Goal: Contribute content: Add original content to the website for others to see

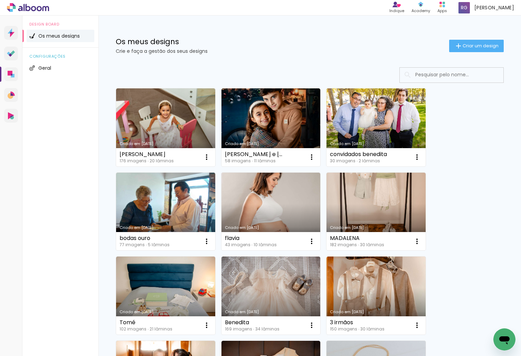
click at [466, 37] on div "Os meus designs Crie e faça a gestão dos seus designs Criar um design" at bounding box center [309, 38] width 422 height 45
click at [468, 45] on span "Criar um design" at bounding box center [481, 46] width 36 height 4
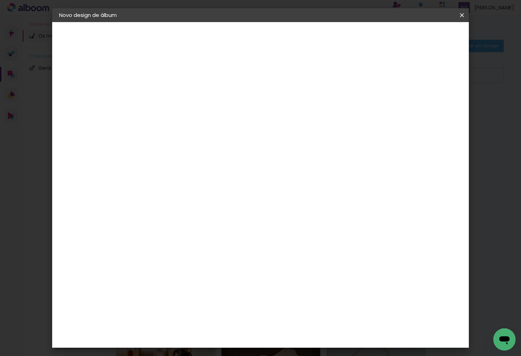
click at [172, 89] on input at bounding box center [172, 92] width 0 height 11
type input "[PERSON_NAME]"
type paper-input "[PERSON_NAME]"
click at [202, 30] on header "Informações Dê um título ao seu álbum. Avançar" at bounding box center [172, 42] width 60 height 41
click at [0, 0] on slot "Avançar" at bounding box center [0, 0] width 0 height 0
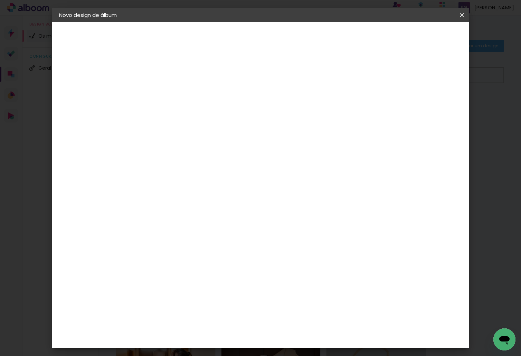
click at [210, 162] on paper-item "DreambooksPro" at bounding box center [182, 156] width 60 height 15
click at [0, 0] on slot "Avançar" at bounding box center [0, 0] width 0 height 0
click at [199, 116] on input "text" at bounding box center [185, 120] width 27 height 11
click at [290, 116] on paper-item "Álbum" at bounding box center [305, 115] width 138 height 14
type input "Álbum"
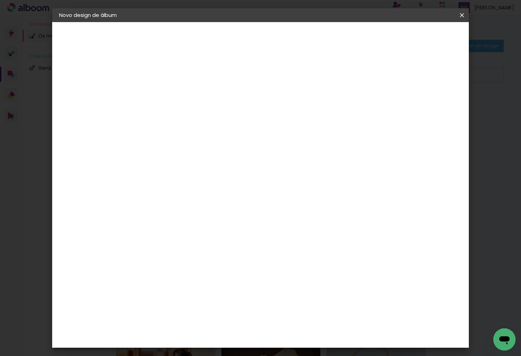
click at [219, 328] on span "25 × 25" at bounding box center [203, 335] width 32 height 14
click at [0, 0] on slot "Avançar" at bounding box center [0, 0] width 0 height 0
click at [419, 35] on span "Iniciar design" at bounding box center [402, 36] width 31 height 5
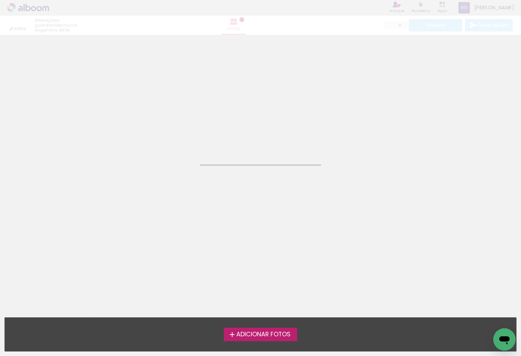
click at [268, 334] on span "Adicionar Fotos" at bounding box center [263, 335] width 54 height 6
click at [0, 0] on input "file" at bounding box center [0, 0] width 0 height 0
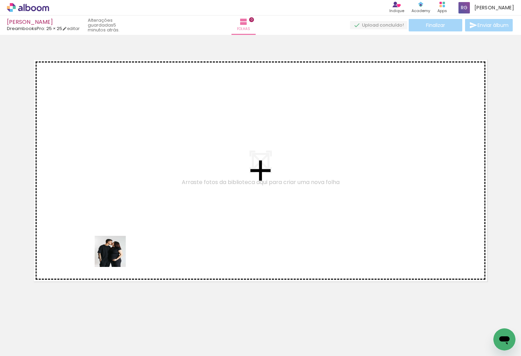
drag, startPoint x: 71, startPoint y: 329, endPoint x: 122, endPoint y: 325, distance: 50.5
click at [132, 224] on quentale-workspace at bounding box center [260, 178] width 521 height 356
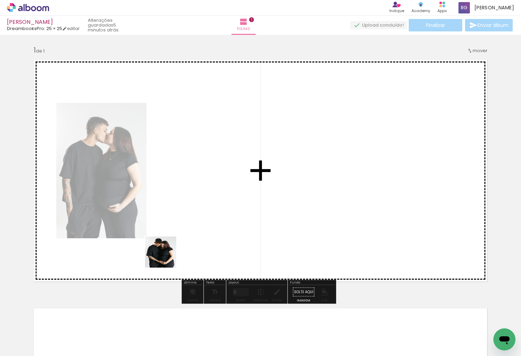
drag, startPoint x: 114, startPoint y: 336, endPoint x: 148, endPoint y: 330, distance: 34.3
click at [179, 237] on quentale-workspace at bounding box center [260, 178] width 521 height 356
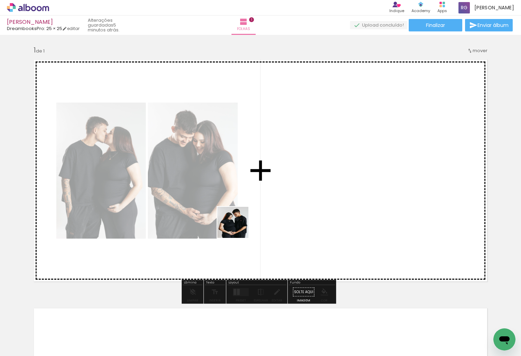
drag, startPoint x: 150, startPoint y: 330, endPoint x: 238, endPoint y: 228, distance: 135.4
click at [238, 228] on quentale-workspace at bounding box center [260, 178] width 521 height 356
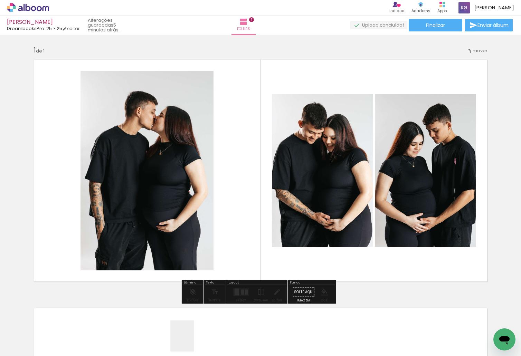
drag, startPoint x: 191, startPoint y: 341, endPoint x: 290, endPoint y: 198, distance: 174.6
click at [290, 198] on quentale-workspace at bounding box center [260, 178] width 521 height 356
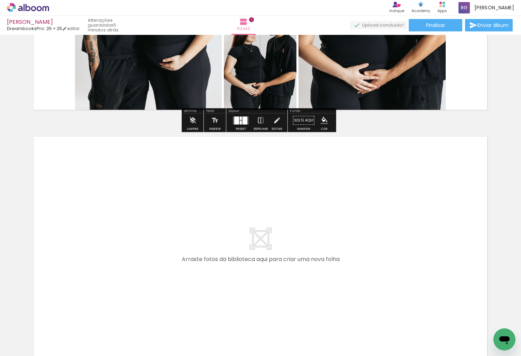
scroll to position [173, 0]
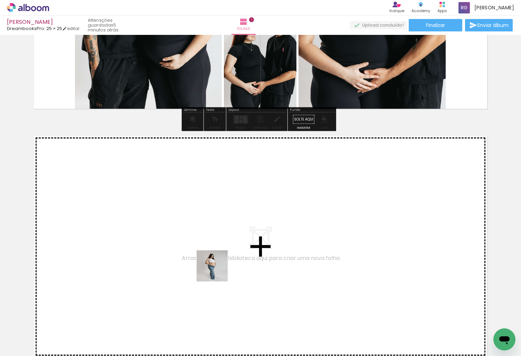
drag, startPoint x: 222, startPoint y: 338, endPoint x: 272, endPoint y: 336, distance: 49.8
click at [217, 269] on quentale-workspace at bounding box center [260, 178] width 521 height 356
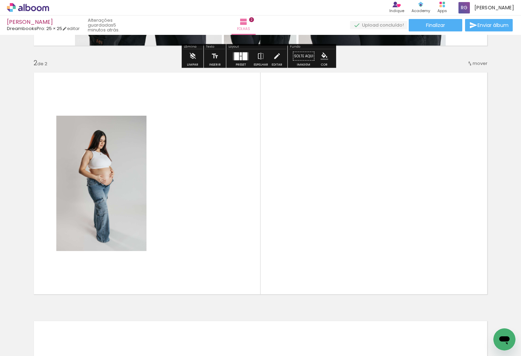
scroll to position [246, 0]
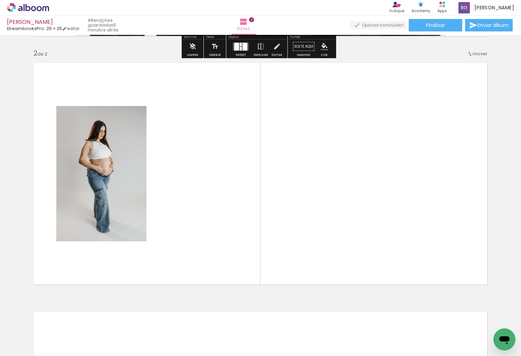
drag, startPoint x: 266, startPoint y: 295, endPoint x: 294, endPoint y: 314, distance: 34.1
click at [256, 252] on quentale-workspace at bounding box center [260, 178] width 521 height 356
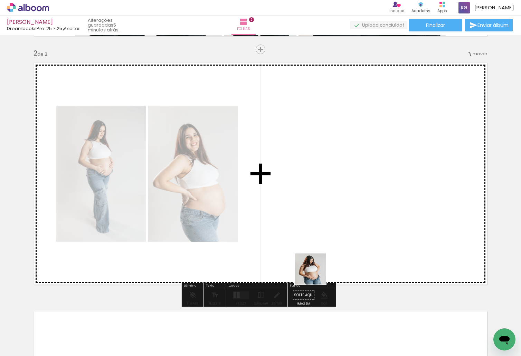
drag, startPoint x: 308, startPoint y: 319, endPoint x: 289, endPoint y: 332, distance: 23.4
click at [317, 244] on quentale-workspace at bounding box center [260, 178] width 521 height 356
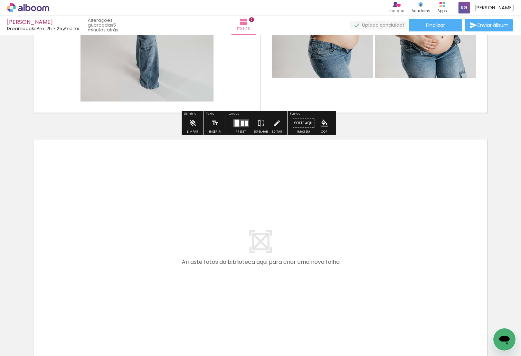
scroll to position [418, 0]
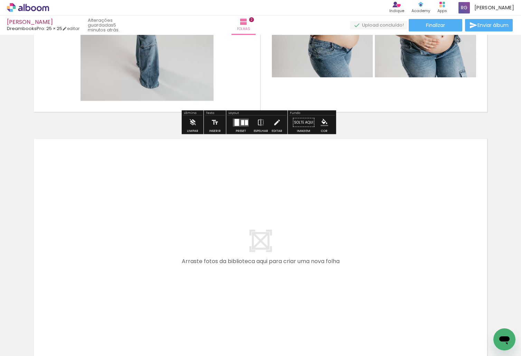
drag, startPoint x: 94, startPoint y: 330, endPoint x: 133, endPoint y: 333, distance: 39.2
click at [105, 273] on quentale-workspace at bounding box center [260, 178] width 521 height 356
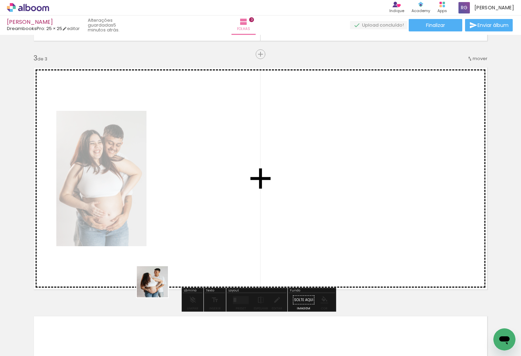
scroll to position [494, 0]
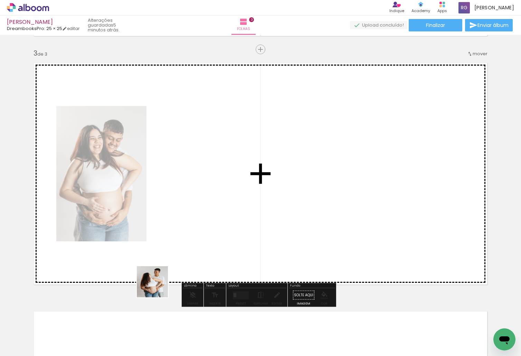
drag, startPoint x: 158, startPoint y: 287, endPoint x: 186, endPoint y: 328, distance: 50.1
click at [197, 235] on quentale-workspace at bounding box center [260, 178] width 521 height 356
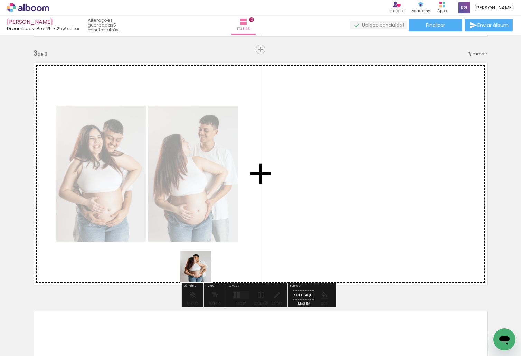
drag, startPoint x: 173, startPoint y: 334, endPoint x: 215, endPoint y: 344, distance: 42.9
click at [206, 261] on quentale-workspace at bounding box center [260, 178] width 521 height 356
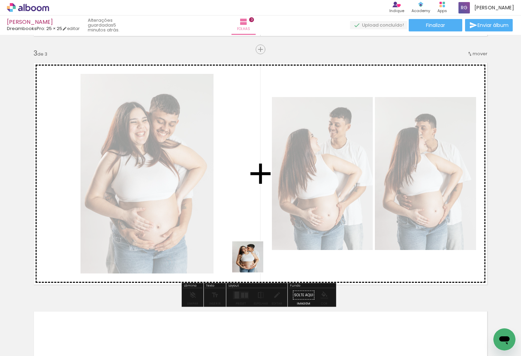
drag, startPoint x: 212, startPoint y: 333, endPoint x: 253, endPoint y: 262, distance: 81.7
click at [253, 262] on quentale-workspace at bounding box center [260, 178] width 521 height 356
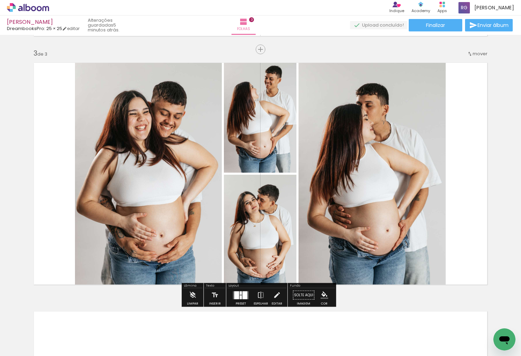
drag, startPoint x: 244, startPoint y: 334, endPoint x: 290, endPoint y: 336, distance: 46.0
click at [255, 265] on quentale-workspace at bounding box center [260, 178] width 521 height 356
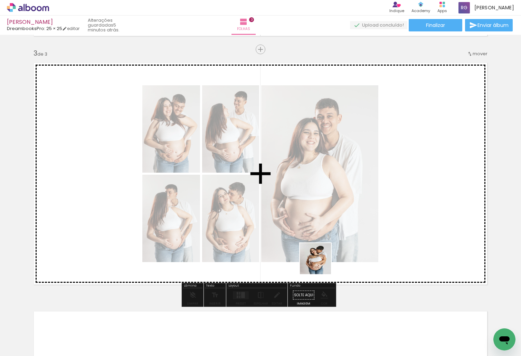
click at [321, 263] on quentale-workspace at bounding box center [260, 178] width 521 height 356
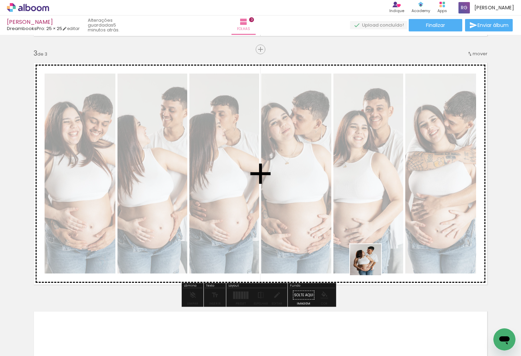
drag, startPoint x: 330, startPoint y: 323, endPoint x: 371, endPoint y: 265, distance: 70.9
click at [371, 265] on quentale-workspace at bounding box center [260, 178] width 521 height 356
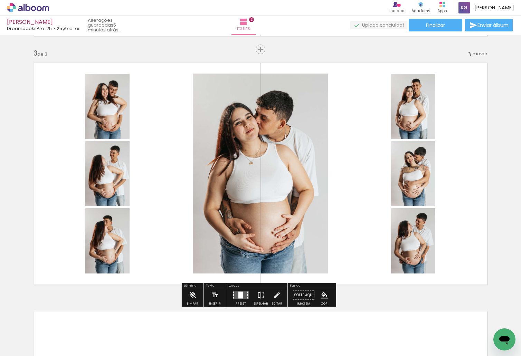
drag, startPoint x: 363, startPoint y: 334, endPoint x: 410, endPoint y: 348, distance: 48.9
click at [381, 263] on quentale-workspace at bounding box center [260, 178] width 521 height 356
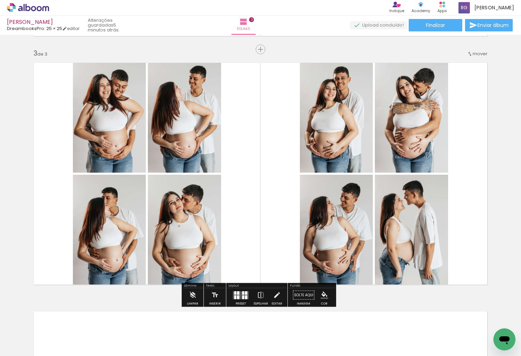
drag, startPoint x: 399, startPoint y: 335, endPoint x: 430, endPoint y: 308, distance: 40.9
click at [406, 268] on quentale-workspace at bounding box center [260, 178] width 521 height 356
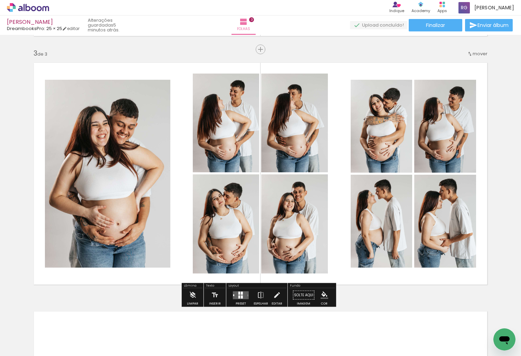
drag, startPoint x: 440, startPoint y: 340, endPoint x: 456, endPoint y: 252, distance: 89.5
click at [456, 252] on quentale-workspace at bounding box center [260, 178] width 521 height 356
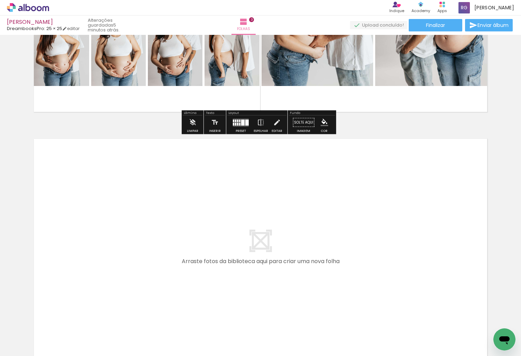
scroll to position [0, 555]
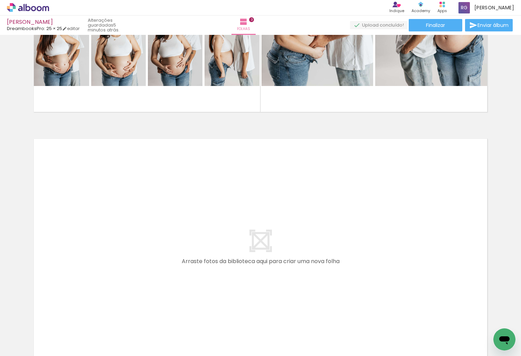
drag, startPoint x: 172, startPoint y: 335, endPoint x: 212, endPoint y: 335, distance: 39.7
click at [170, 259] on quentale-workspace at bounding box center [260, 178] width 521 height 356
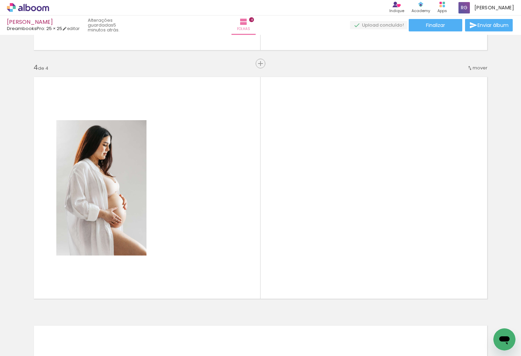
scroll to position [743, 0]
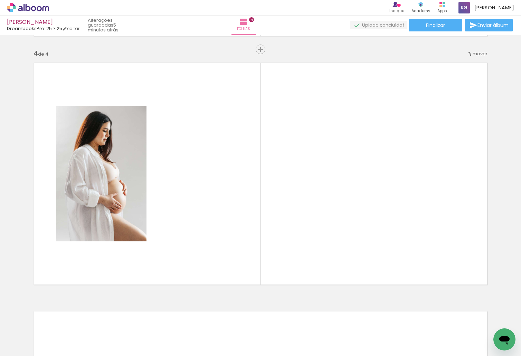
drag, startPoint x: 216, startPoint y: 330, endPoint x: 270, endPoint y: 239, distance: 105.4
click at [270, 239] on quentale-workspace at bounding box center [260, 178] width 521 height 356
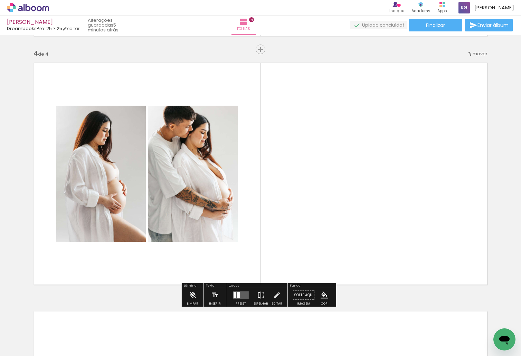
drag, startPoint x: 259, startPoint y: 333, endPoint x: 336, endPoint y: 215, distance: 141.3
click at [336, 215] on quentale-workspace at bounding box center [260, 178] width 521 height 356
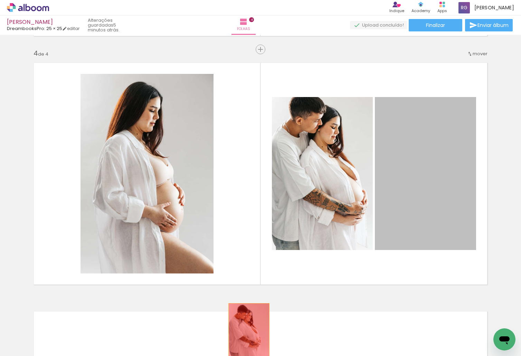
drag, startPoint x: 422, startPoint y: 186, endPoint x: 258, endPoint y: 287, distance: 191.8
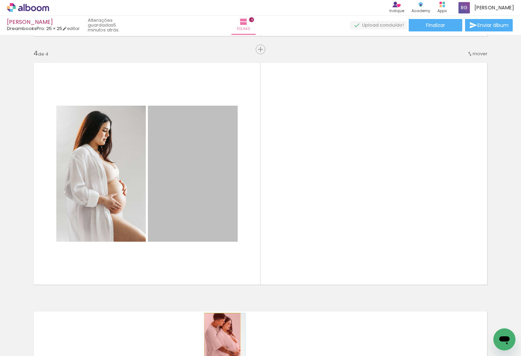
drag, startPoint x: 208, startPoint y: 306, endPoint x: 220, endPoint y: 341, distance: 36.4
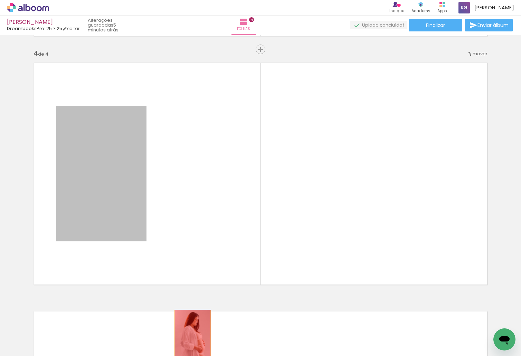
drag, startPoint x: 110, startPoint y: 202, endPoint x: 190, endPoint y: 337, distance: 157.5
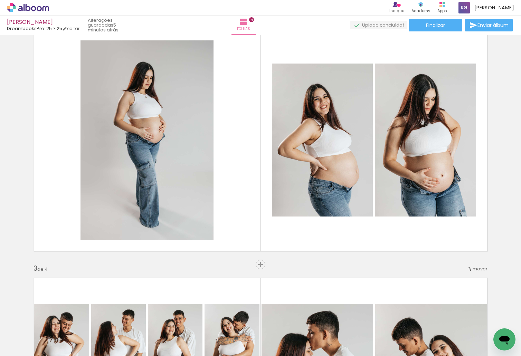
scroll to position [259, 0]
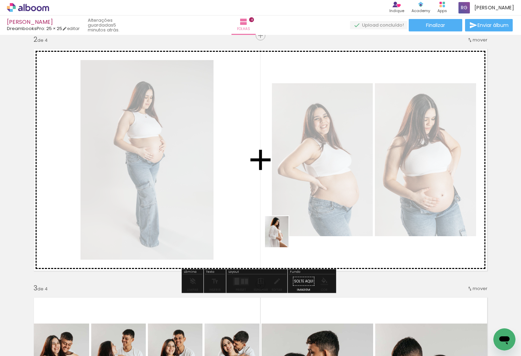
drag, startPoint x: 174, startPoint y: 333, endPoint x: 289, endPoint y: 233, distance: 152.0
click at [289, 233] on quentale-workspace at bounding box center [260, 178] width 521 height 356
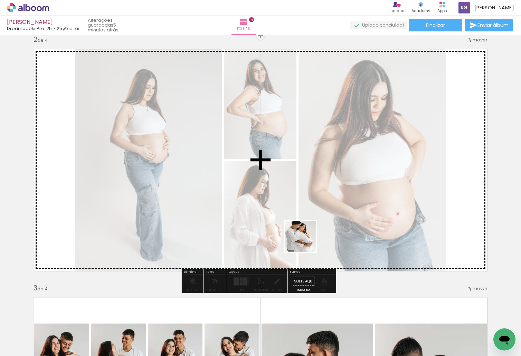
drag, startPoint x: 250, startPoint y: 294, endPoint x: 306, endPoint y: 242, distance: 76.7
click at [306, 242] on quentale-workspace at bounding box center [260, 178] width 521 height 356
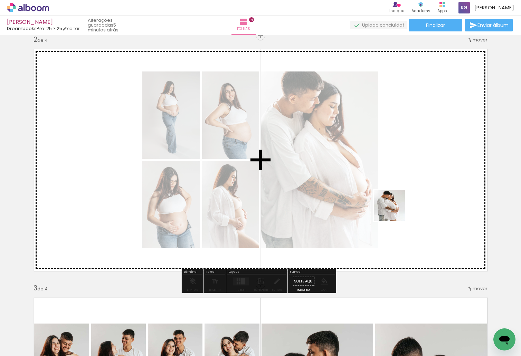
drag, startPoint x: 253, startPoint y: 335, endPoint x: 409, endPoint y: 200, distance: 206.7
click at [409, 200] on quentale-workspace at bounding box center [260, 178] width 521 height 356
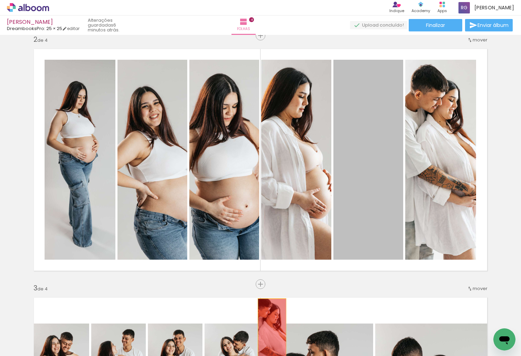
drag, startPoint x: 363, startPoint y: 177, endPoint x: 279, endPoint y: 226, distance: 97.3
click at [253, 342] on quentale-workspace at bounding box center [260, 178] width 521 height 356
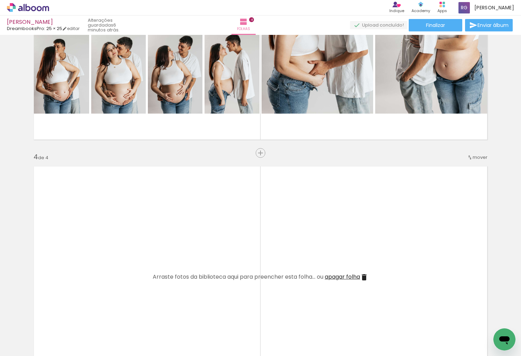
scroll to position [0, 705]
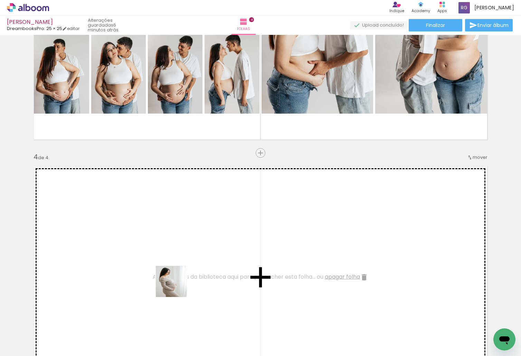
drag, startPoint x: 185, startPoint y: 342, endPoint x: 216, endPoint y: 336, distance: 31.0
click at [175, 274] on quentale-workspace at bounding box center [260, 178] width 521 height 356
